Goal: Task Accomplishment & Management: Manage account settings

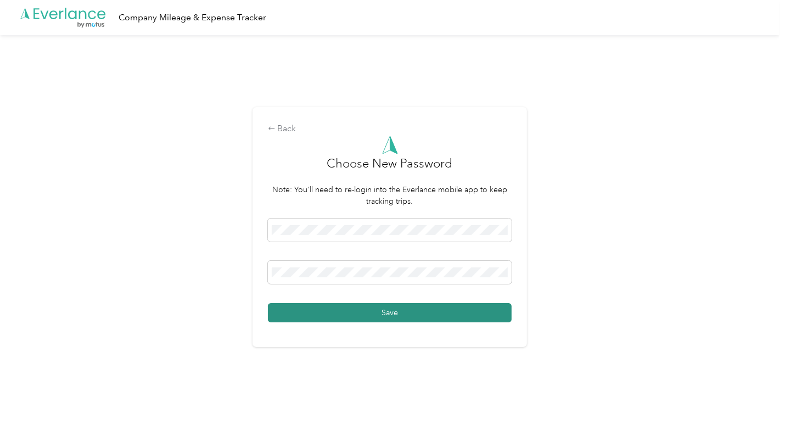
click at [400, 310] on button "Save" at bounding box center [390, 312] width 244 height 19
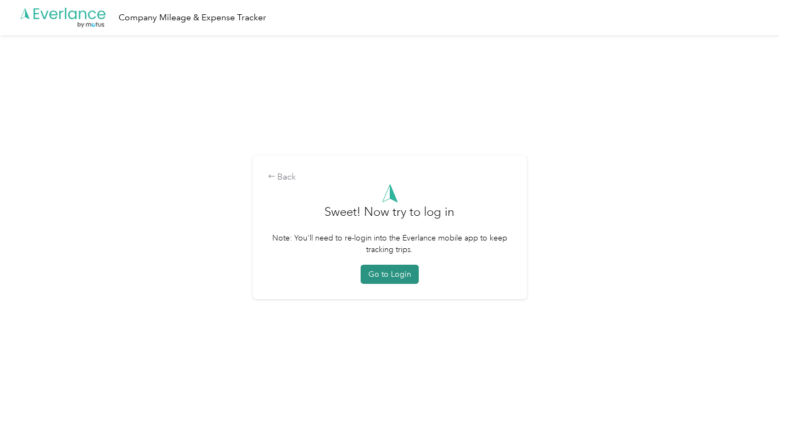
click at [390, 274] on button "Go to Login" at bounding box center [390, 274] width 58 height 19
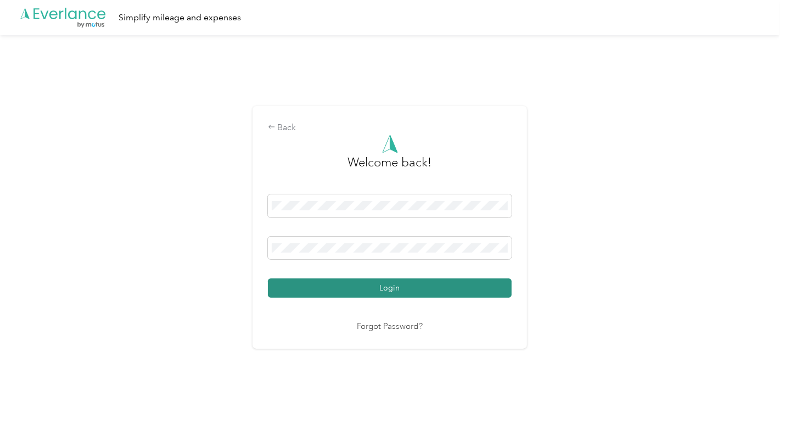
click at [396, 288] on button "Login" at bounding box center [390, 287] width 244 height 19
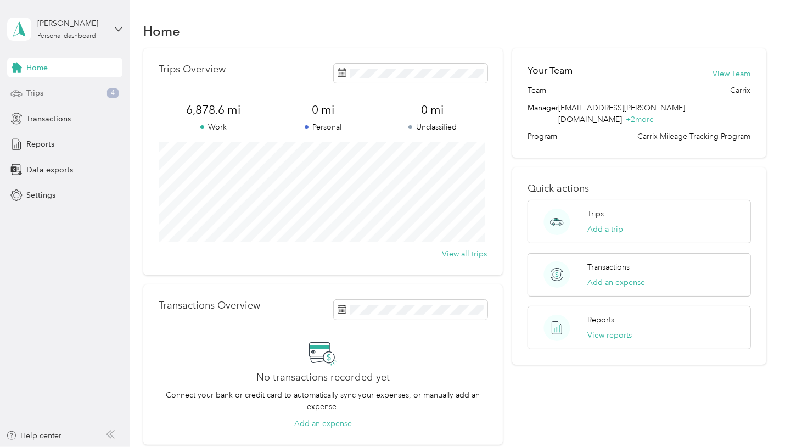
click at [44, 88] on div "Trips 4" at bounding box center [64, 93] width 115 height 20
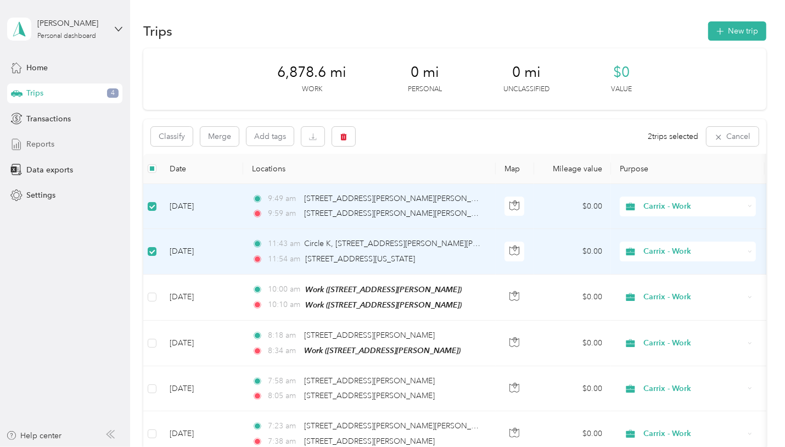
click at [47, 141] on span "Reports" at bounding box center [40, 144] width 28 height 12
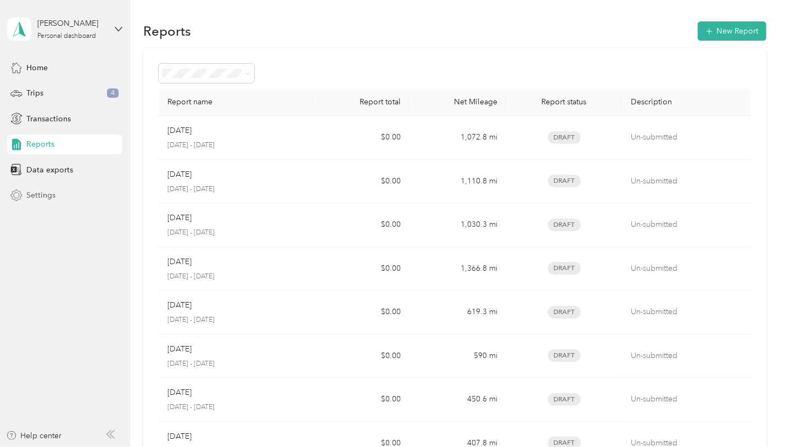
click at [41, 192] on span "Settings" at bounding box center [40, 195] width 29 height 12
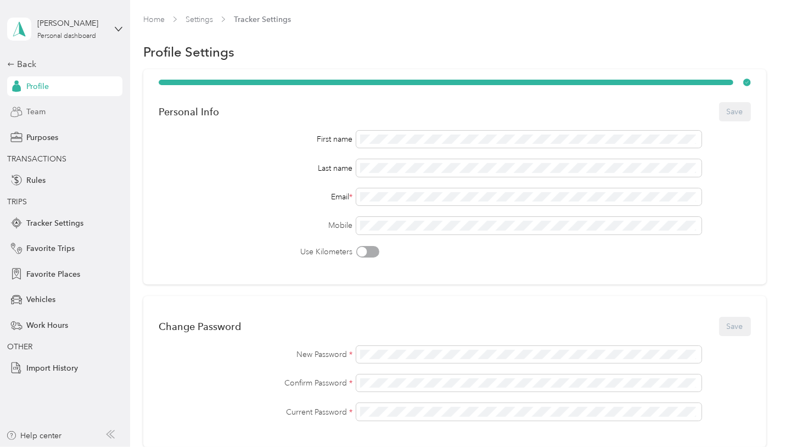
click at [48, 109] on div "Team" at bounding box center [64, 112] width 115 height 20
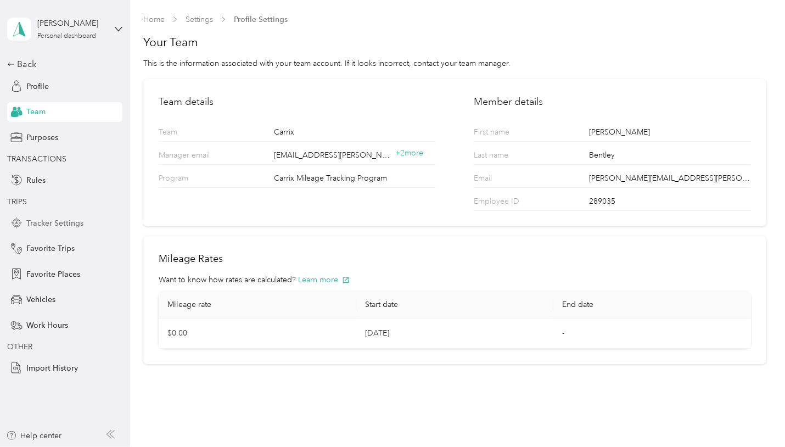
click at [61, 219] on span "Tracker Settings" at bounding box center [54, 223] width 57 height 12
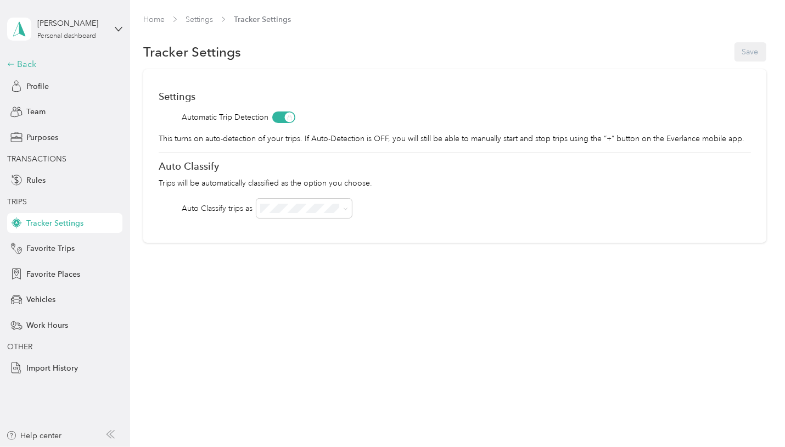
click at [17, 60] on div "Back" at bounding box center [62, 64] width 110 height 13
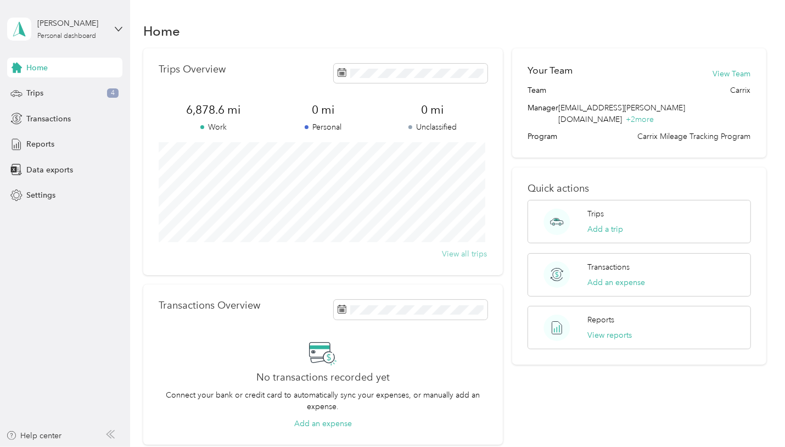
click at [468, 250] on button "View all trips" at bounding box center [464, 254] width 45 height 12
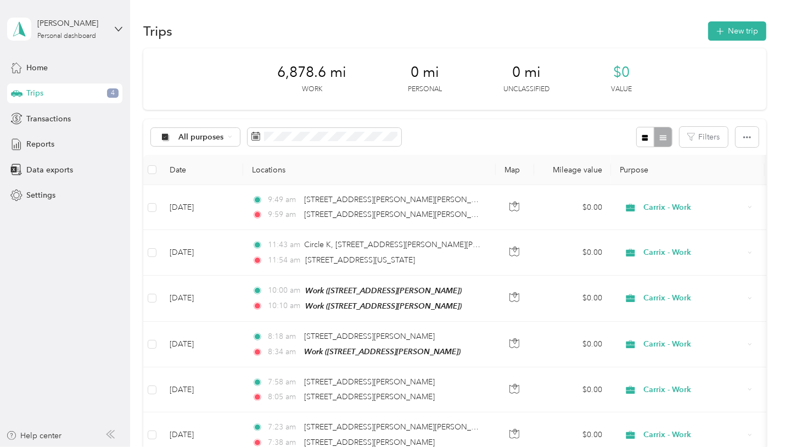
click at [658, 133] on div at bounding box center [654, 137] width 36 height 20
click at [644, 135] on icon "button" at bounding box center [645, 137] width 6 height 6
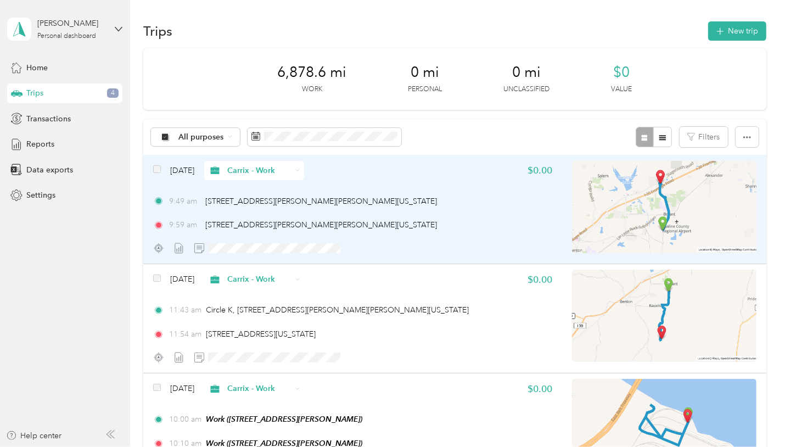
drag, startPoint x: 517, startPoint y: 213, endPoint x: 497, endPoint y: 226, distance: 23.3
click at [497, 226] on div "9:59 am [STREET_ADDRESS][PERSON_NAME][PERSON_NAME][US_STATE]" at bounding box center [352, 225] width 399 height 12
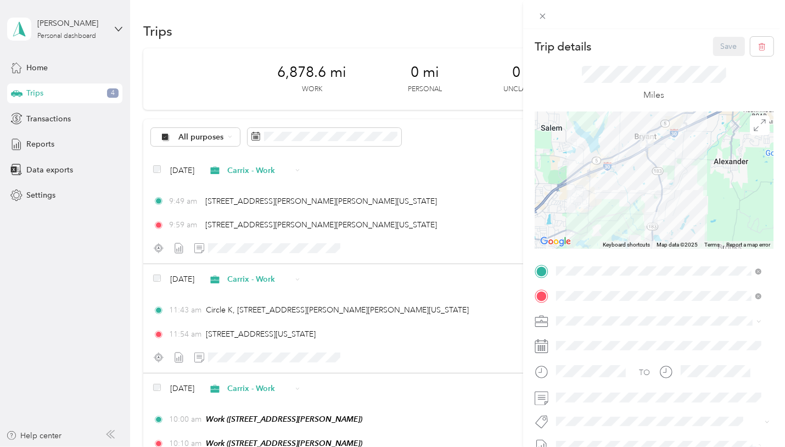
click at [178, 244] on div "Trip details Save This trip cannot be edited because it is either under review,…" at bounding box center [392, 223] width 785 height 447
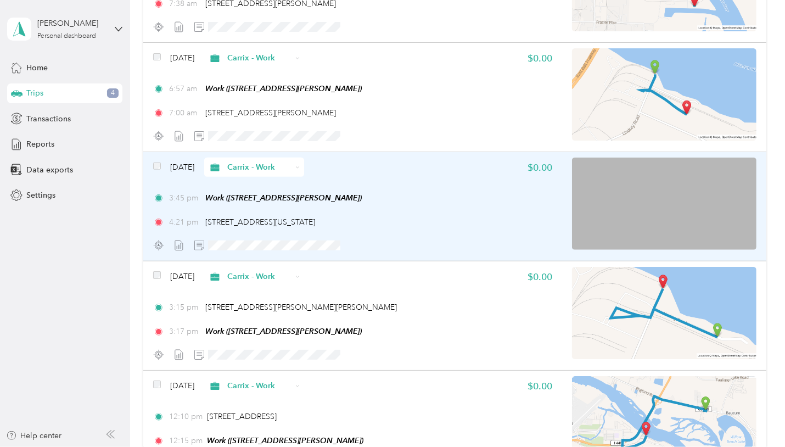
scroll to position [768, 0]
